Goal: Book appointment/travel/reservation

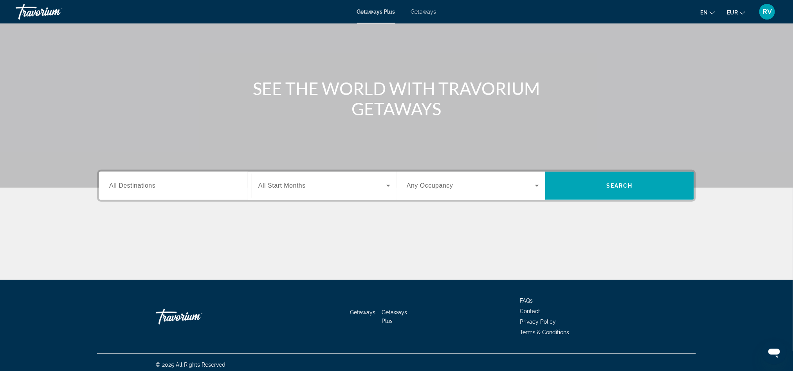
scroll to position [51, 0]
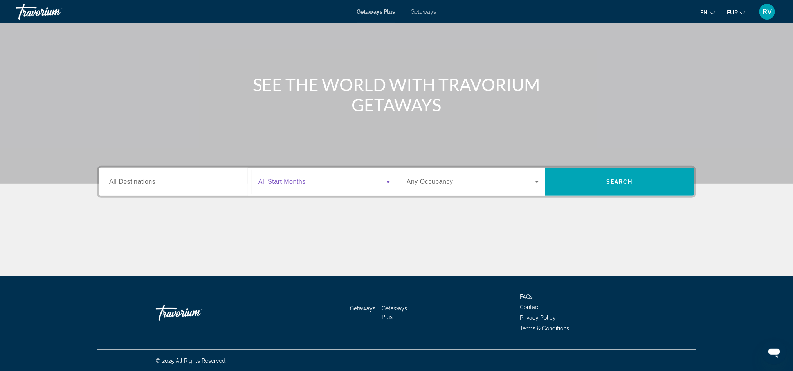
click at [388, 181] on icon "Search widget" at bounding box center [388, 182] width 4 height 2
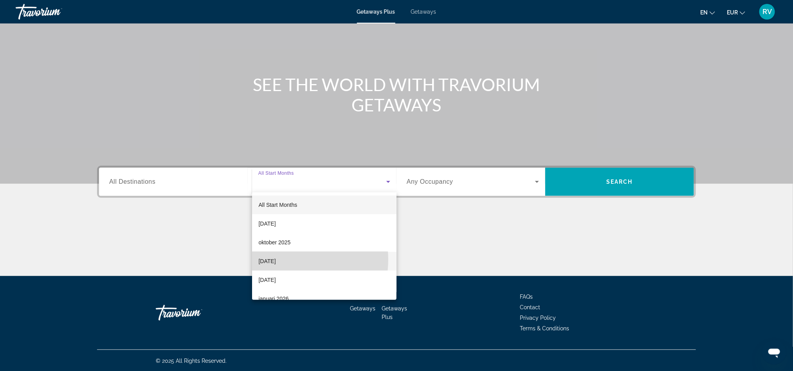
click at [275, 260] on span "[DATE]" at bounding box center [266, 261] width 17 height 9
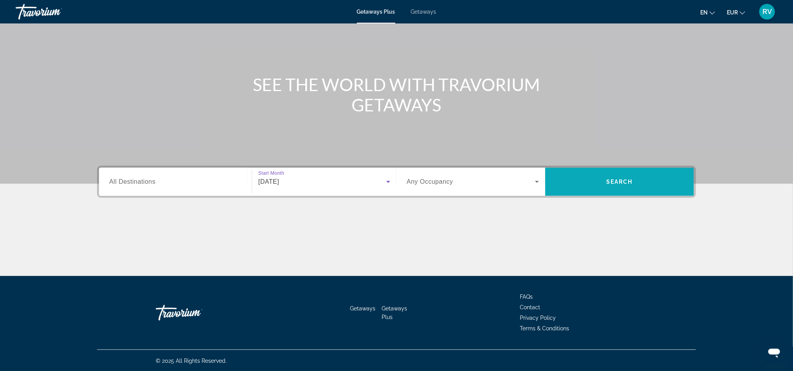
click at [601, 181] on span "Search widget" at bounding box center [619, 182] width 149 height 19
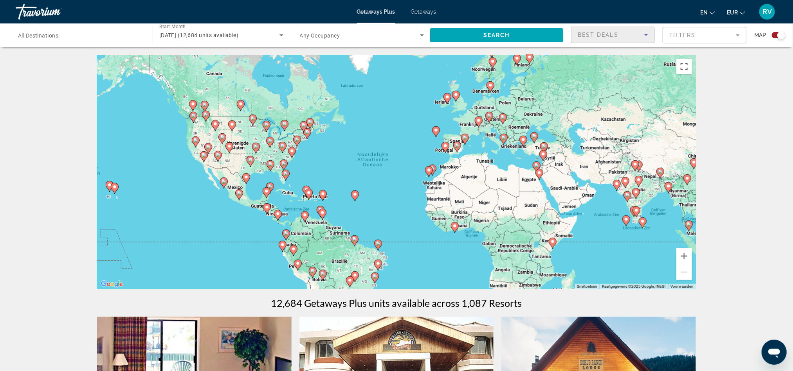
click at [647, 33] on icon "Sort by" at bounding box center [645, 34] width 9 height 9
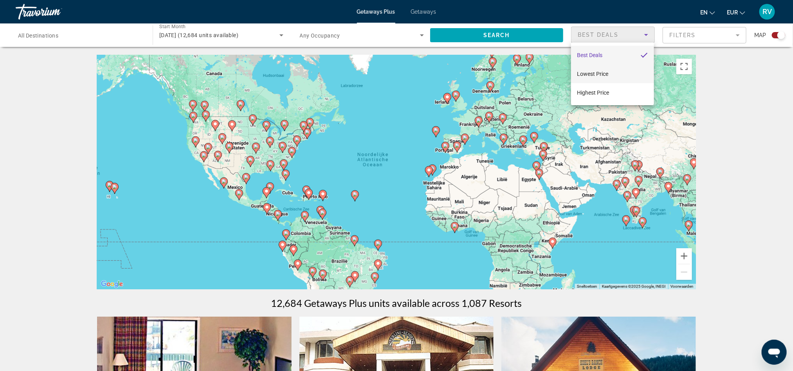
click at [606, 77] on span "Lowest Price" at bounding box center [592, 73] width 31 height 9
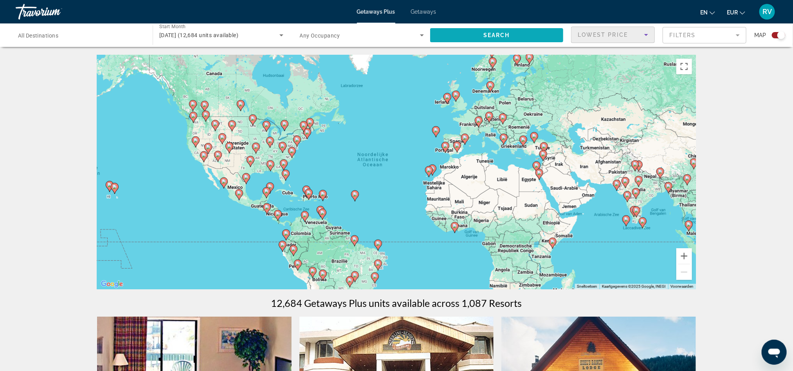
click at [502, 34] on span "Search" at bounding box center [496, 35] width 27 height 6
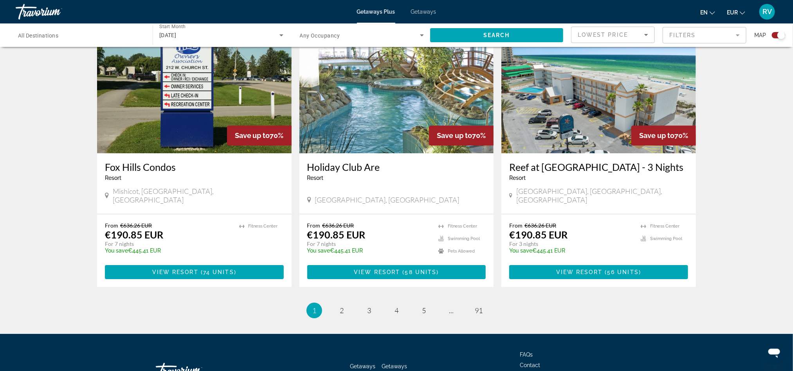
scroll to position [1174, 0]
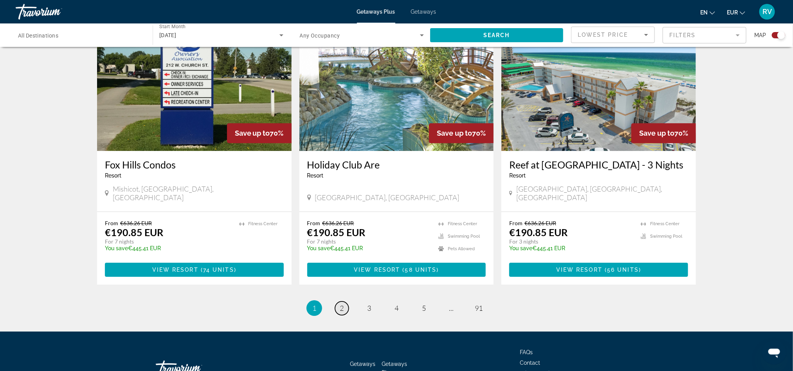
click at [344, 302] on link "page 2" at bounding box center [342, 309] width 14 height 14
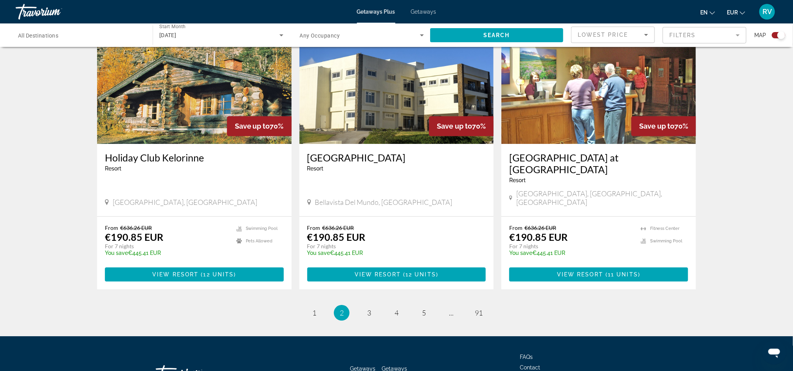
scroll to position [1149, 0]
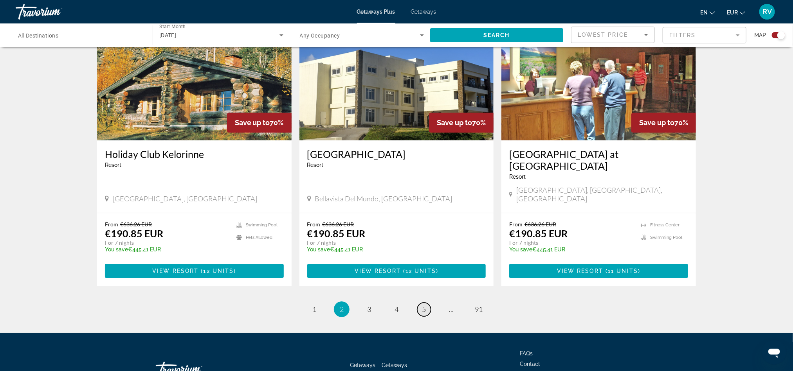
click at [420, 303] on link "page 5" at bounding box center [424, 310] width 14 height 14
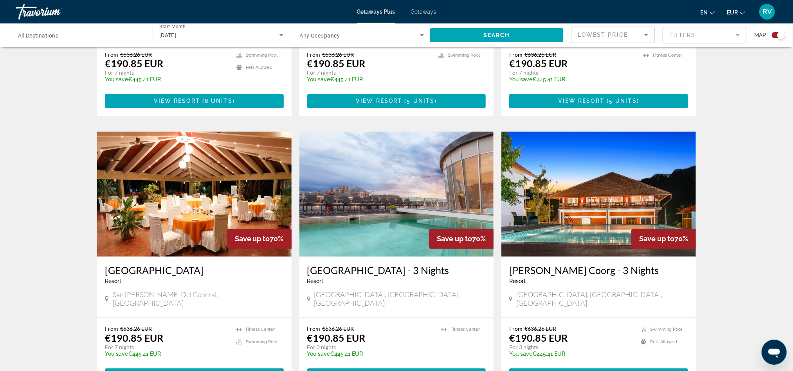
scroll to position [728, 0]
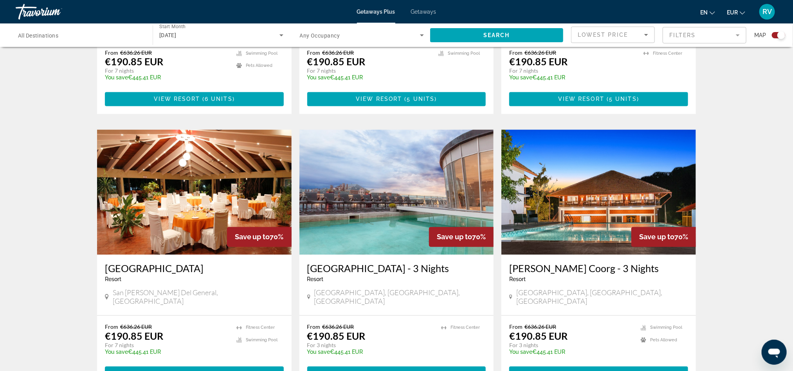
click at [379, 192] on img "Main content" at bounding box center [396, 192] width 194 height 125
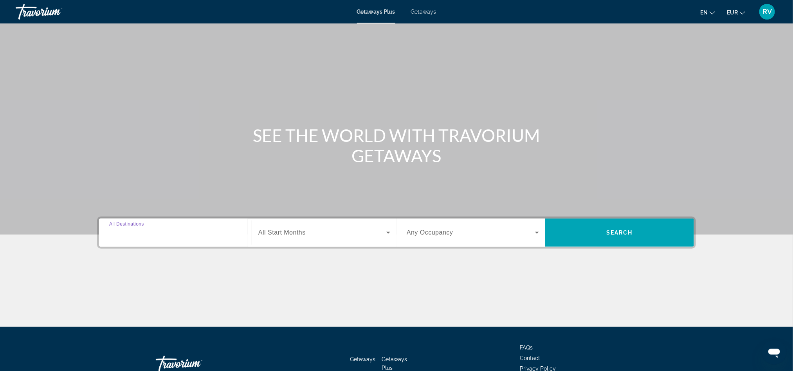
click at [138, 236] on input "Destination All Destinations" at bounding box center [175, 232] width 132 height 9
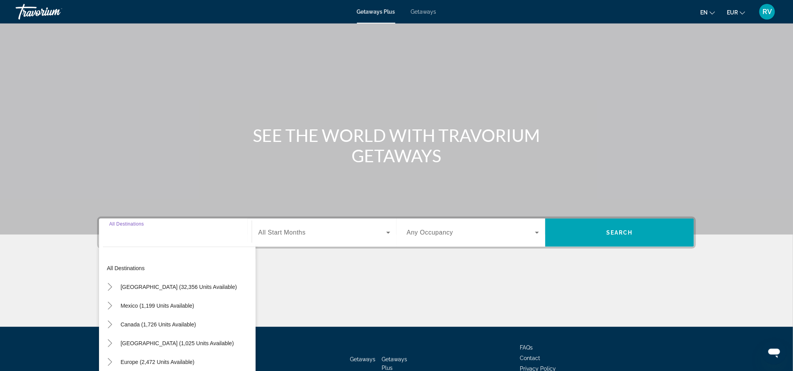
scroll to position [51, 0]
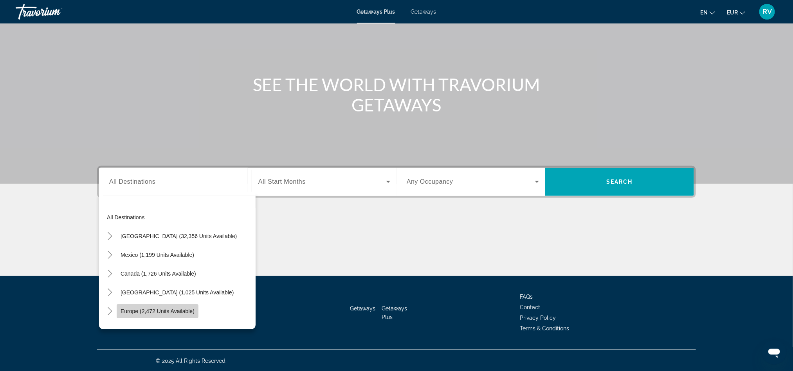
click at [140, 308] on span "Europe (2,472 units available)" at bounding box center [157, 311] width 74 height 6
type input "**********"
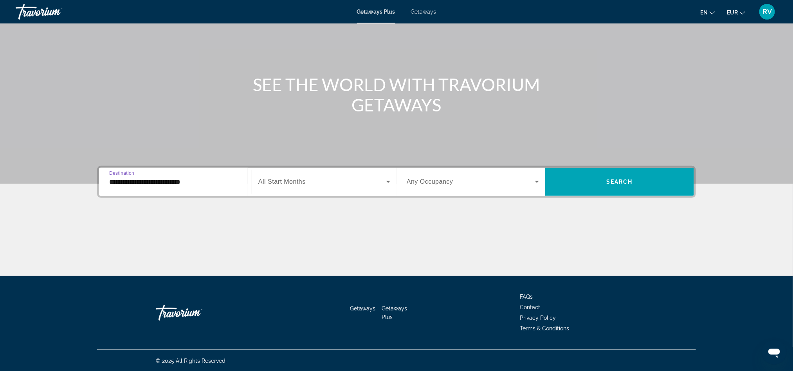
click at [293, 184] on span "All Start Months" at bounding box center [281, 181] width 47 height 7
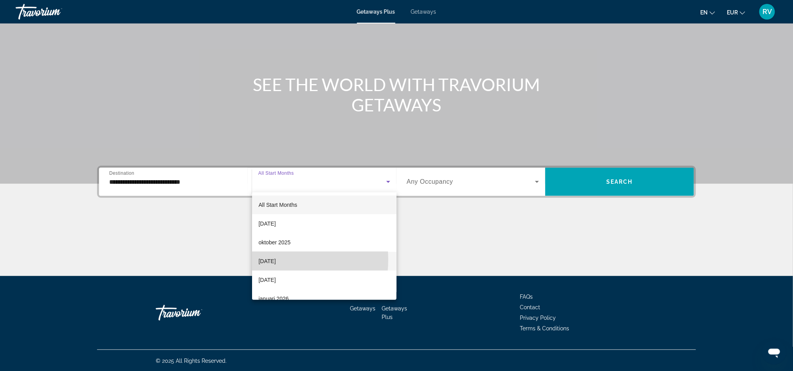
click at [271, 260] on span "[DATE]" at bounding box center [266, 261] width 17 height 9
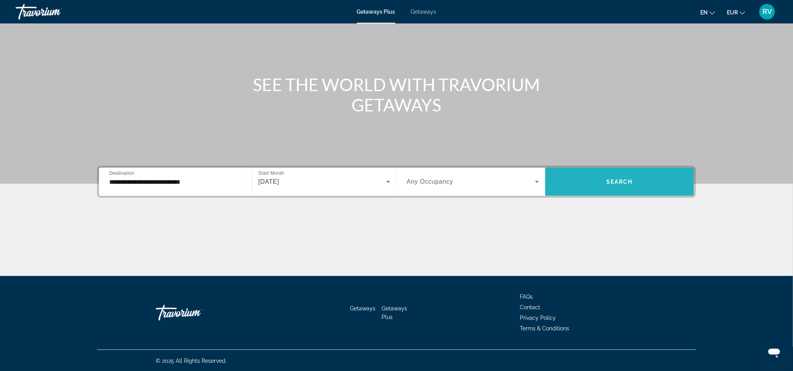
click at [610, 179] on span "Search" at bounding box center [619, 182] width 27 height 6
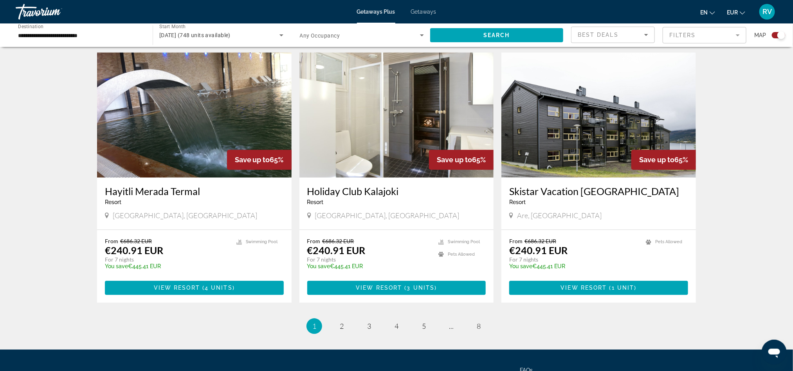
scroll to position [1103, 0]
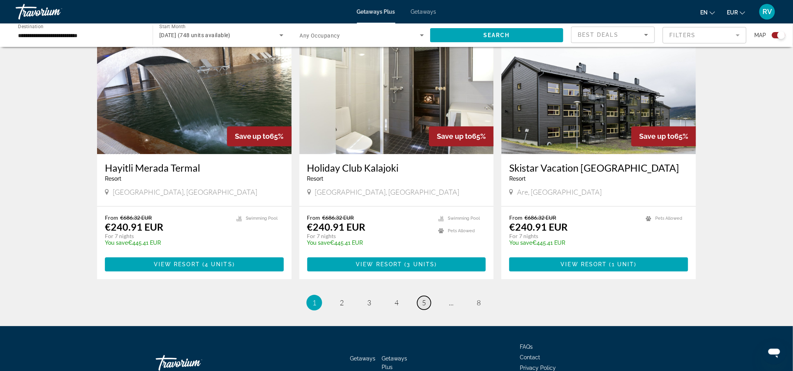
click at [422, 298] on span "5" at bounding box center [424, 302] width 4 height 9
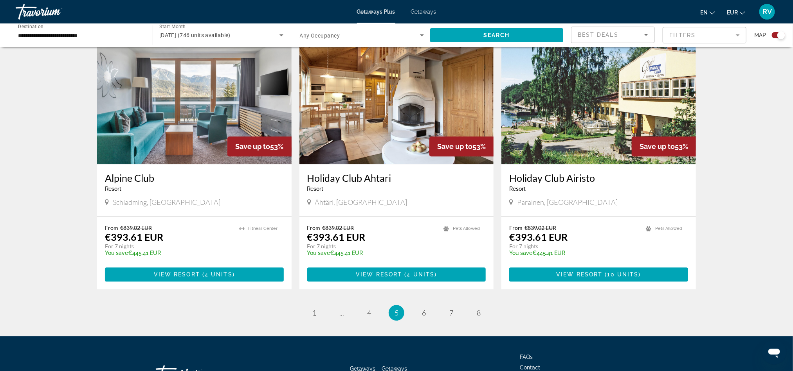
scroll to position [1137, 0]
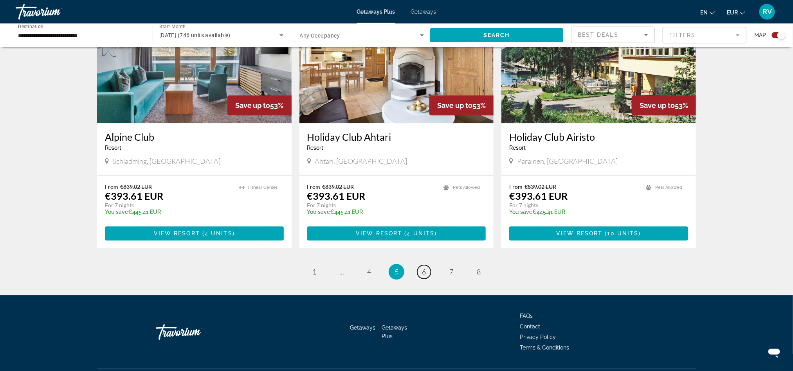
click at [423, 268] on span "6" at bounding box center [424, 272] width 4 height 9
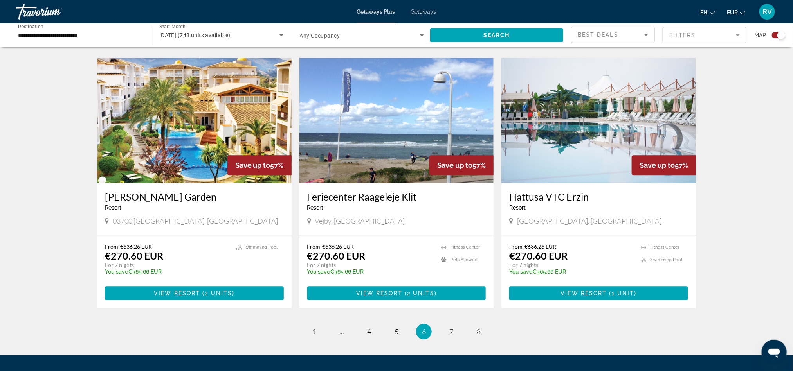
scroll to position [1137, 0]
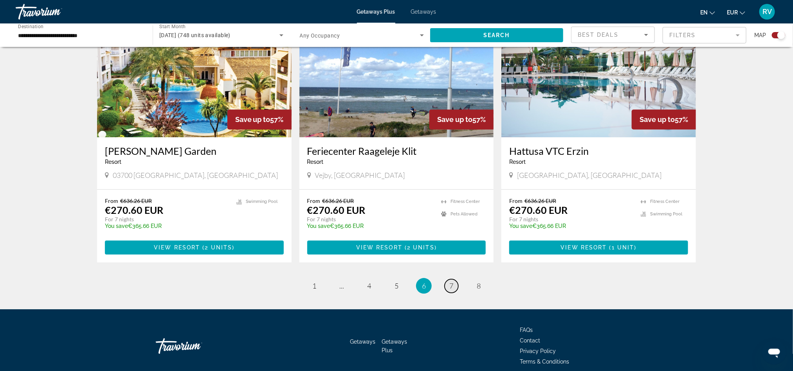
click at [452, 282] on span "7" at bounding box center [451, 286] width 4 height 9
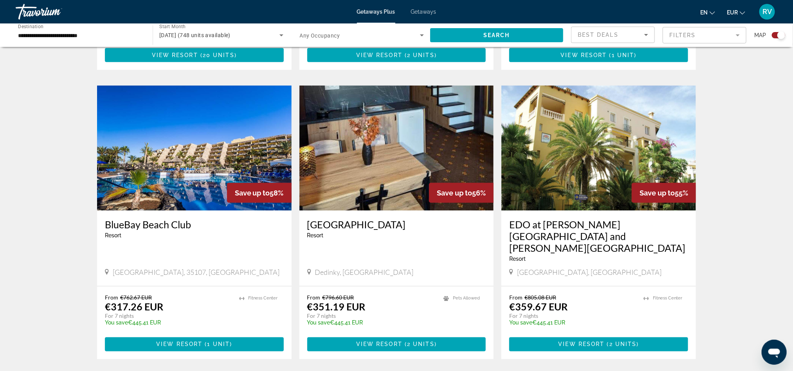
scroll to position [516, 0]
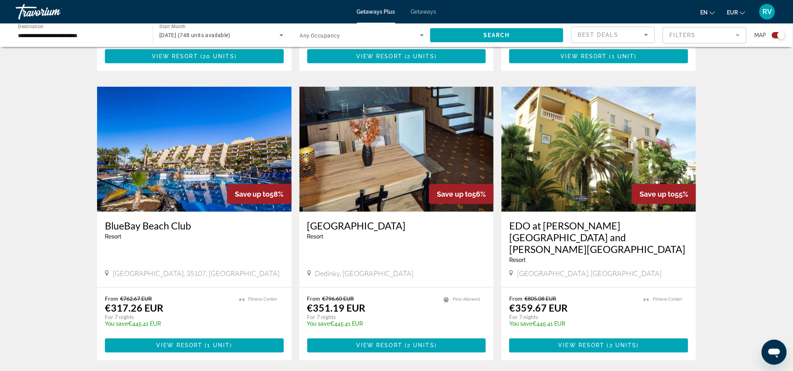
click at [165, 129] on img "Main content" at bounding box center [194, 149] width 194 height 125
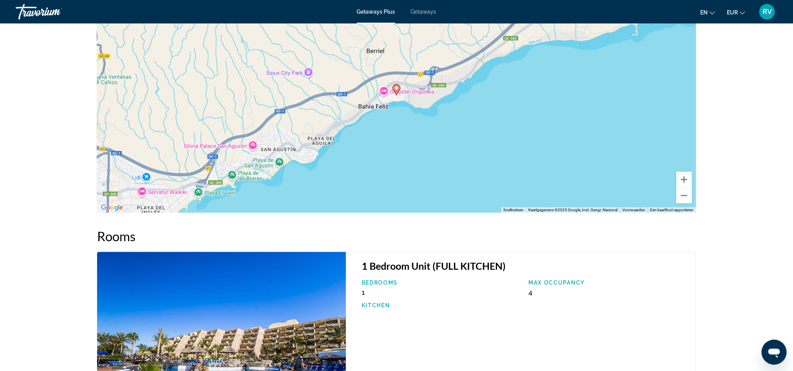
scroll to position [1036, 0]
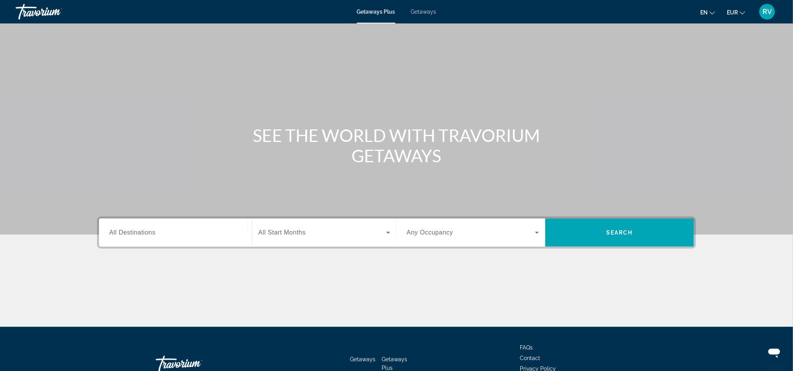
click at [145, 231] on span "All Destinations" at bounding box center [132, 232] width 46 height 7
click at [145, 231] on input "Destination All Destinations" at bounding box center [175, 232] width 132 height 9
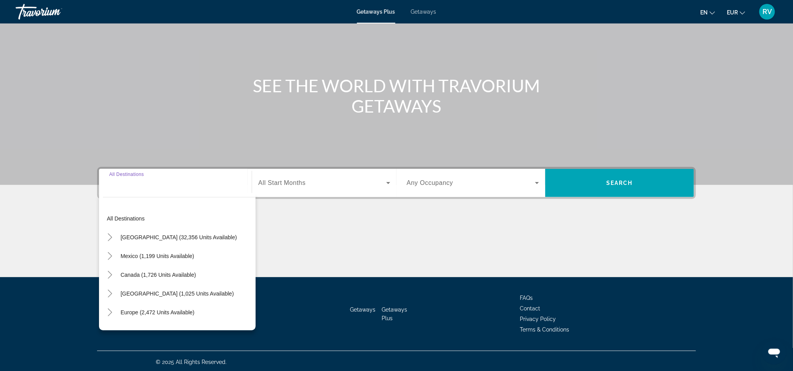
scroll to position [51, 0]
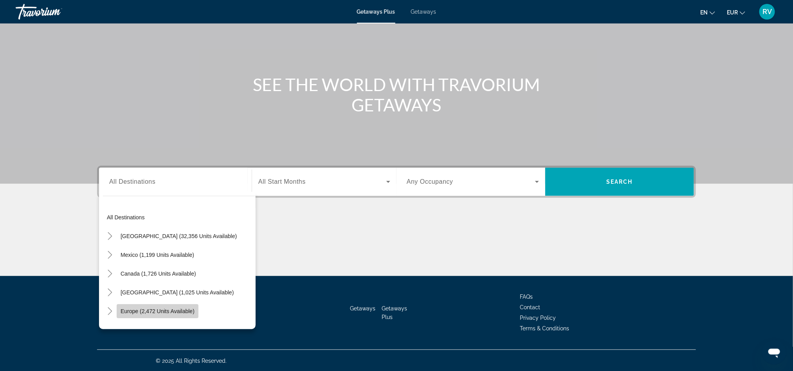
click at [138, 309] on span "Europe (2,472 units available)" at bounding box center [157, 311] width 74 height 6
type input "**********"
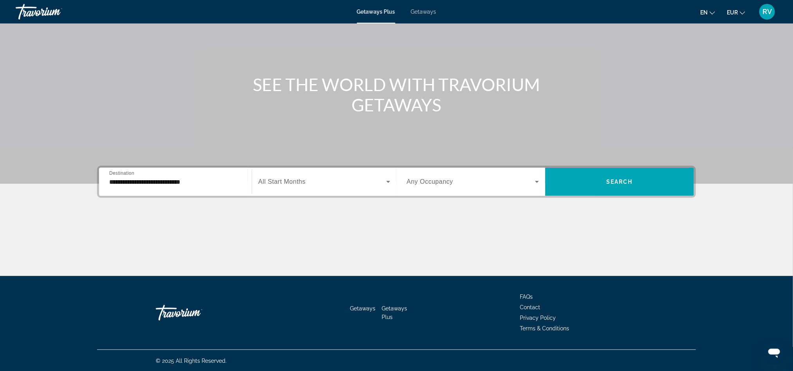
click at [279, 182] on span "All Start Months" at bounding box center [281, 181] width 47 height 7
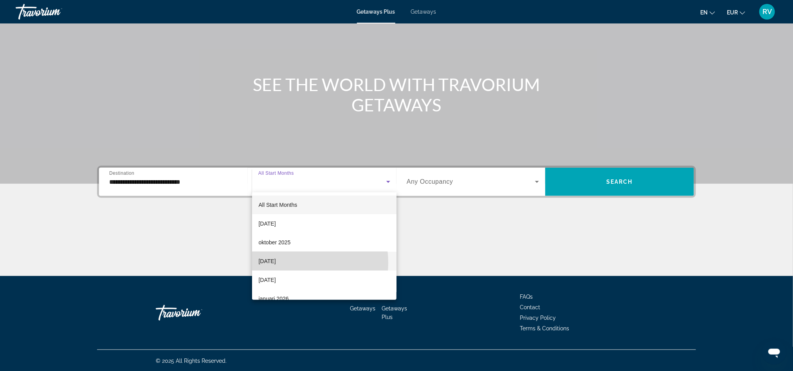
click at [275, 263] on span "[DATE]" at bounding box center [266, 261] width 17 height 9
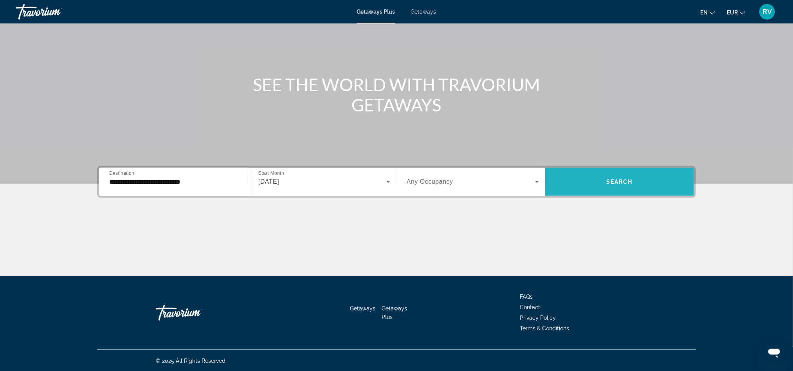
click at [620, 182] on span "Search" at bounding box center [619, 182] width 27 height 6
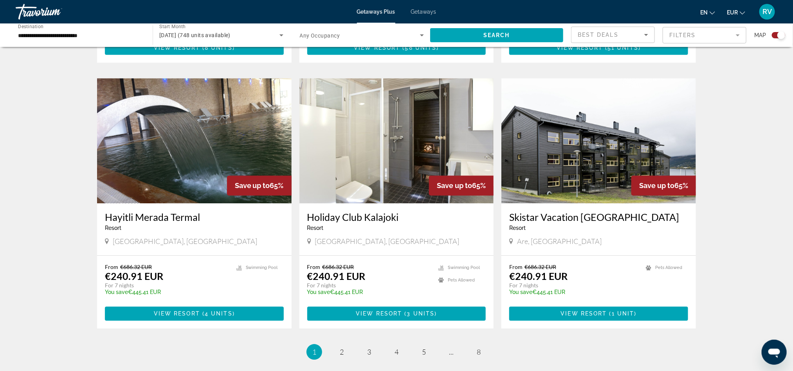
scroll to position [1056, 0]
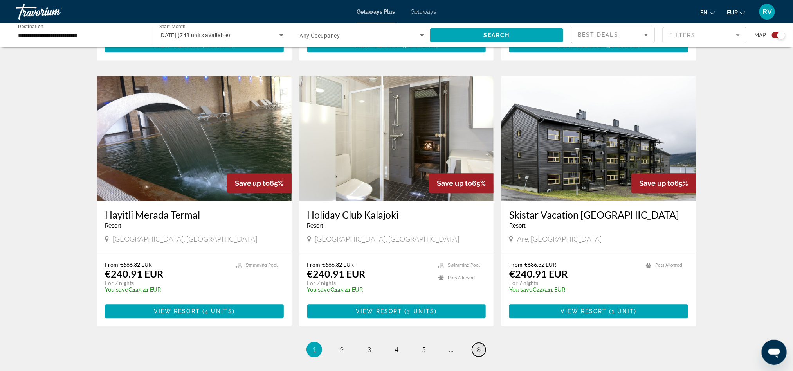
click at [476, 345] on span "8" at bounding box center [478, 349] width 4 height 9
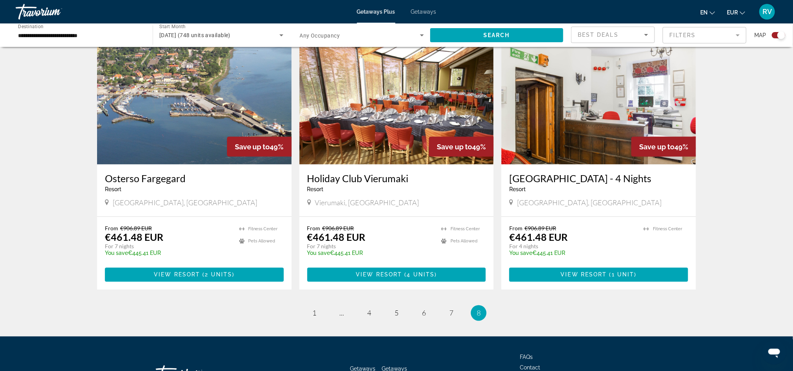
scroll to position [605, 0]
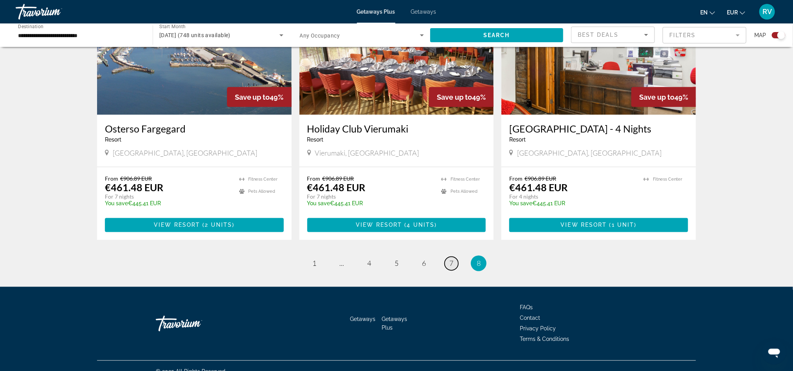
click at [451, 259] on span "7" at bounding box center [451, 263] width 4 height 9
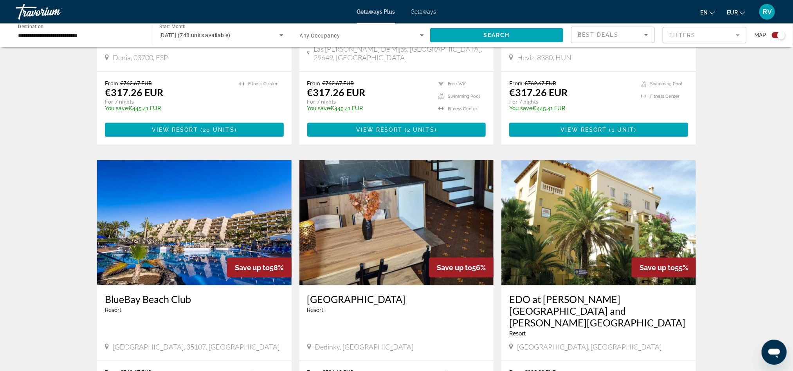
scroll to position [446, 0]
